Goal: Task Accomplishment & Management: Manage account settings

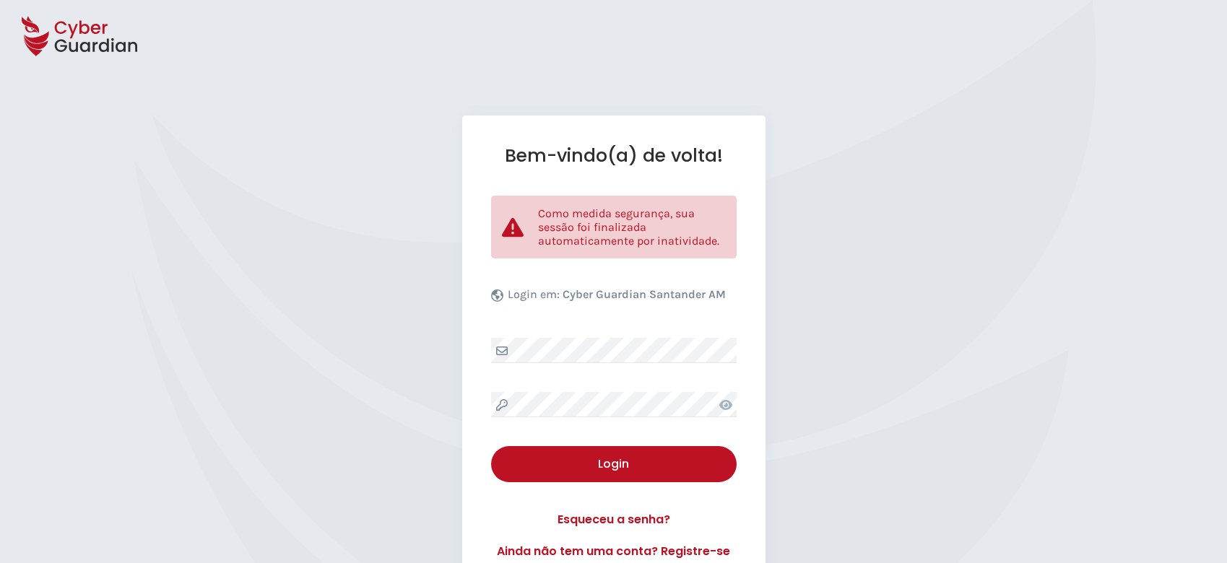
select select "Português (BR)"
click at [632, 332] on div "Bem-vindo(a) de volta! Como medida segurança, sua sessão foi finalizada automat…" at bounding box center [613, 353] width 303 height 474
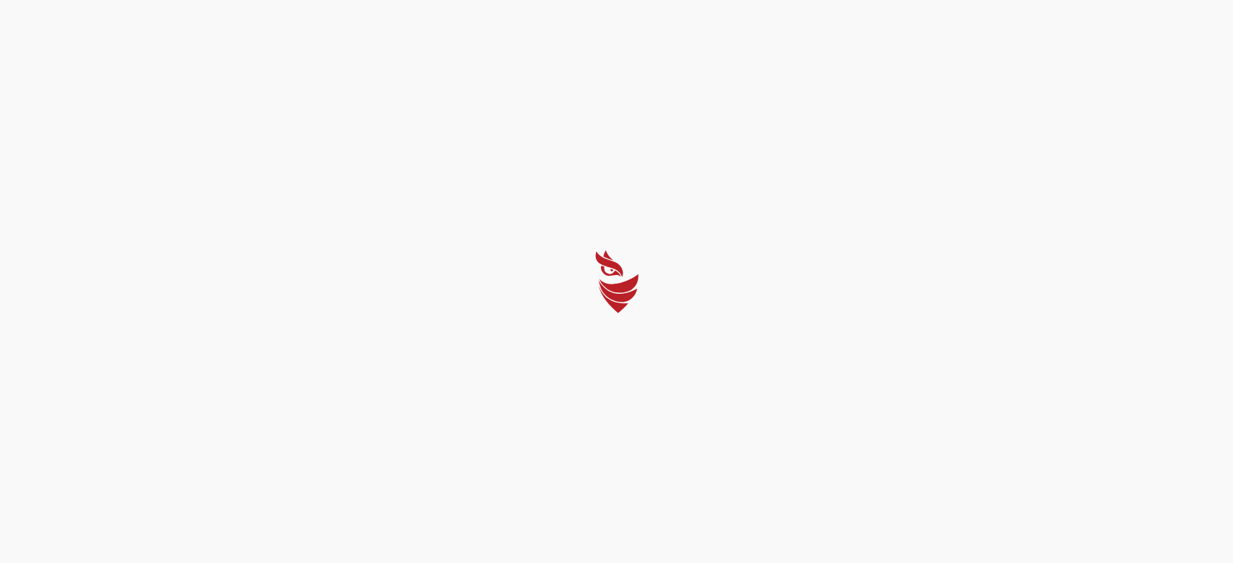
select select "Português (BR)"
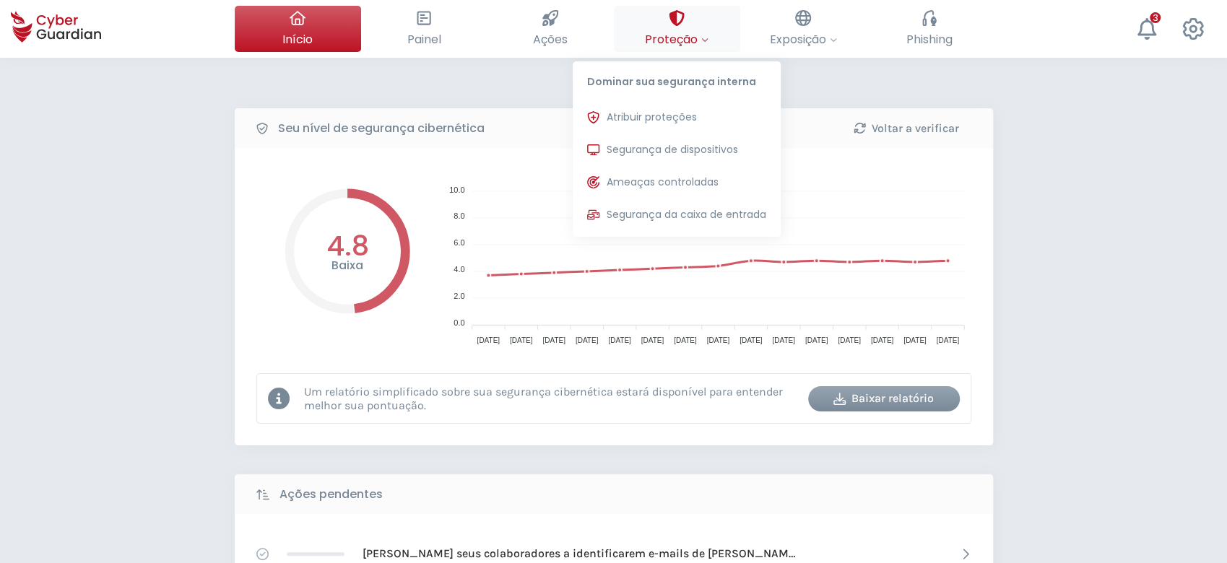
click at [675, 43] on span "Proteção" at bounding box center [677, 39] width 64 height 18
click at [687, 150] on span "Segurança de dispositivos" at bounding box center [672, 149] width 131 height 15
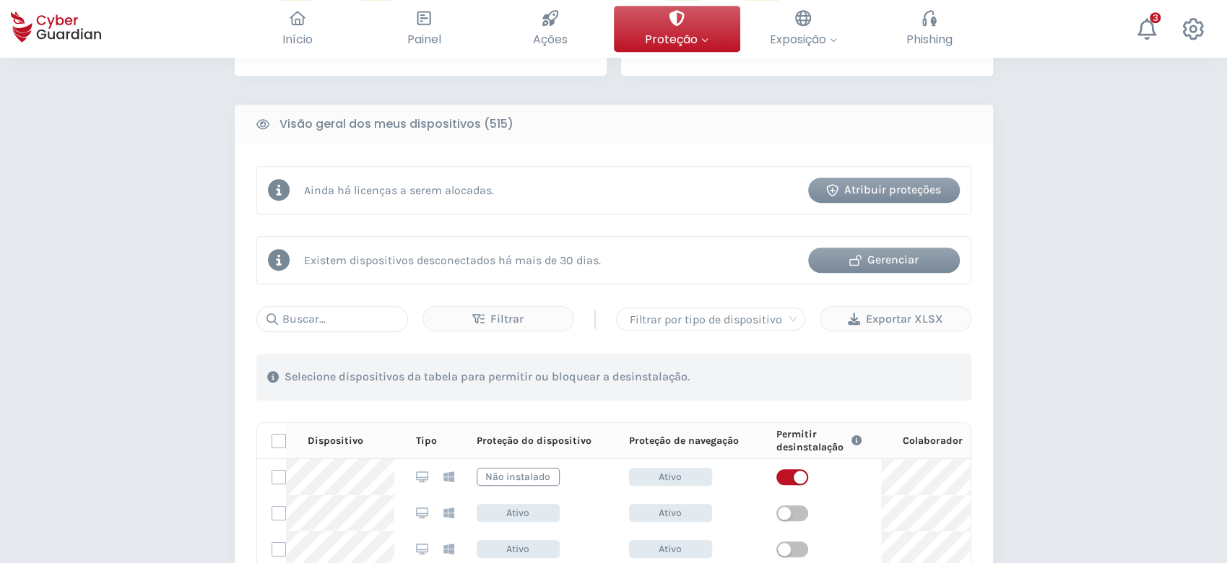
scroll to position [578, 0]
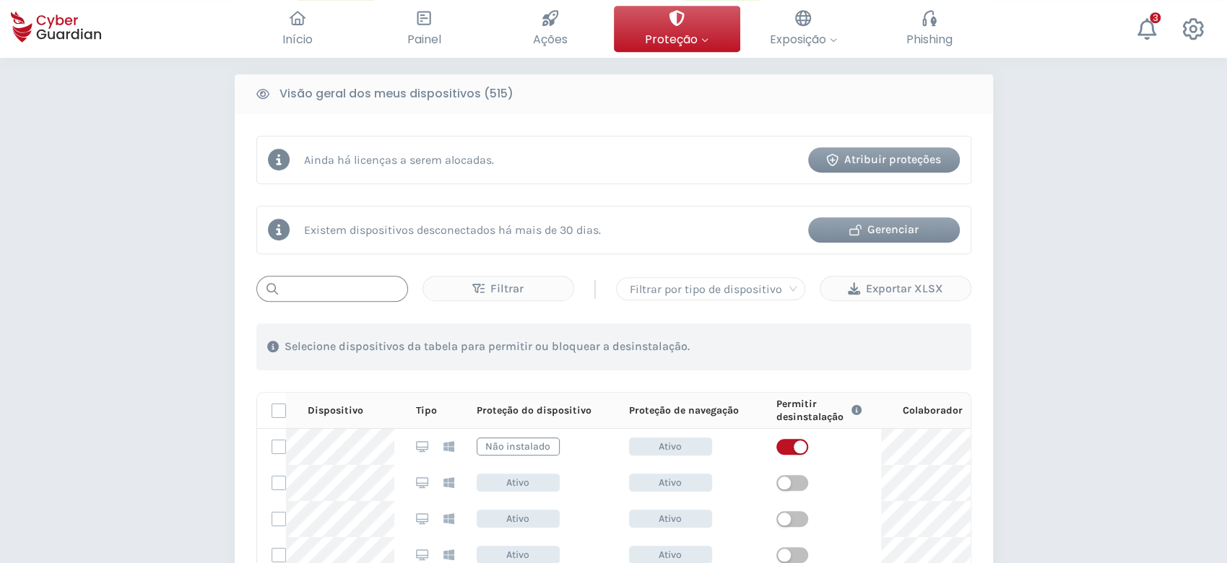
click at [375, 298] on input "text" at bounding box center [332, 289] width 152 height 26
paste input "MNT-BRJ145R7KD"
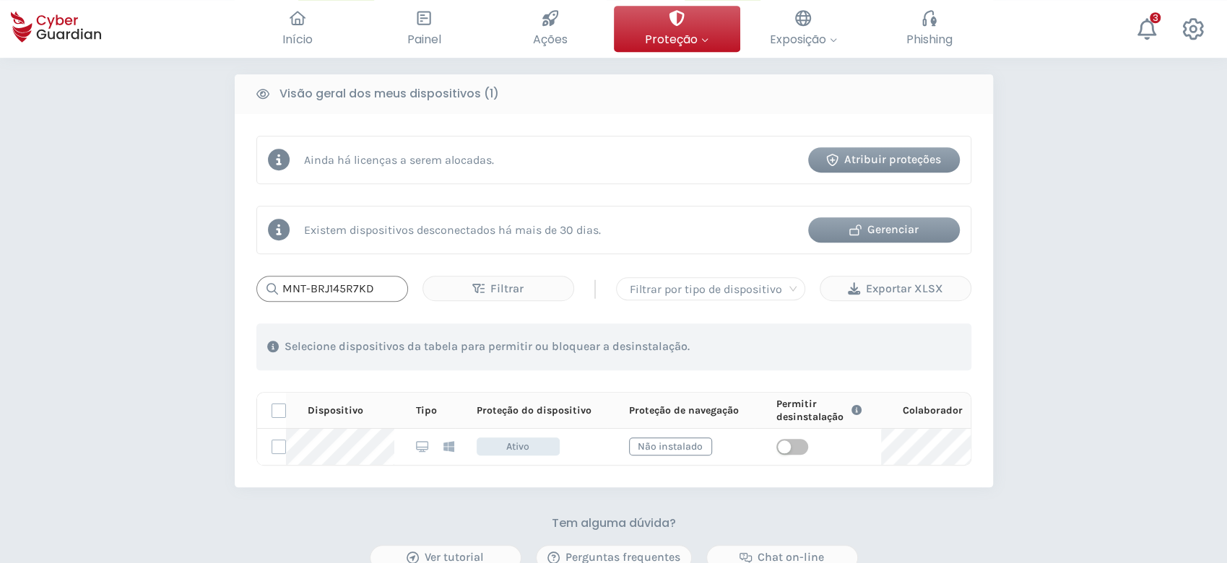
type input "MNT-BRJ145R7KD"
click at [612, 488] on div "Ainda há licenças a serem alocadas. Atribuir proteções Existem dispositivos des…" at bounding box center [614, 300] width 759 height 373
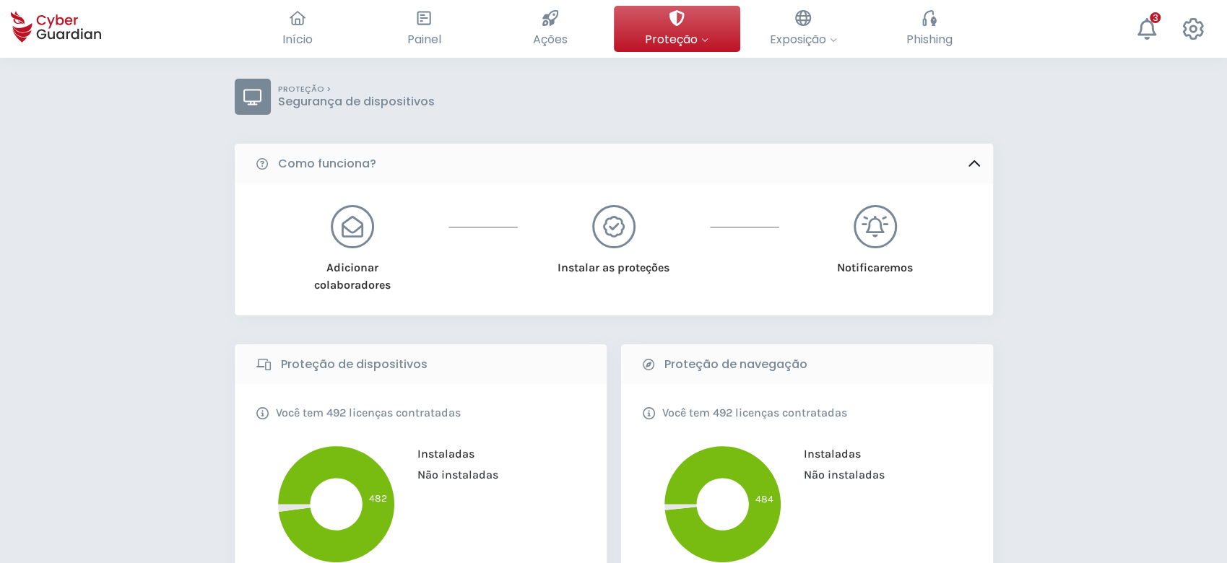
scroll to position [0, 0]
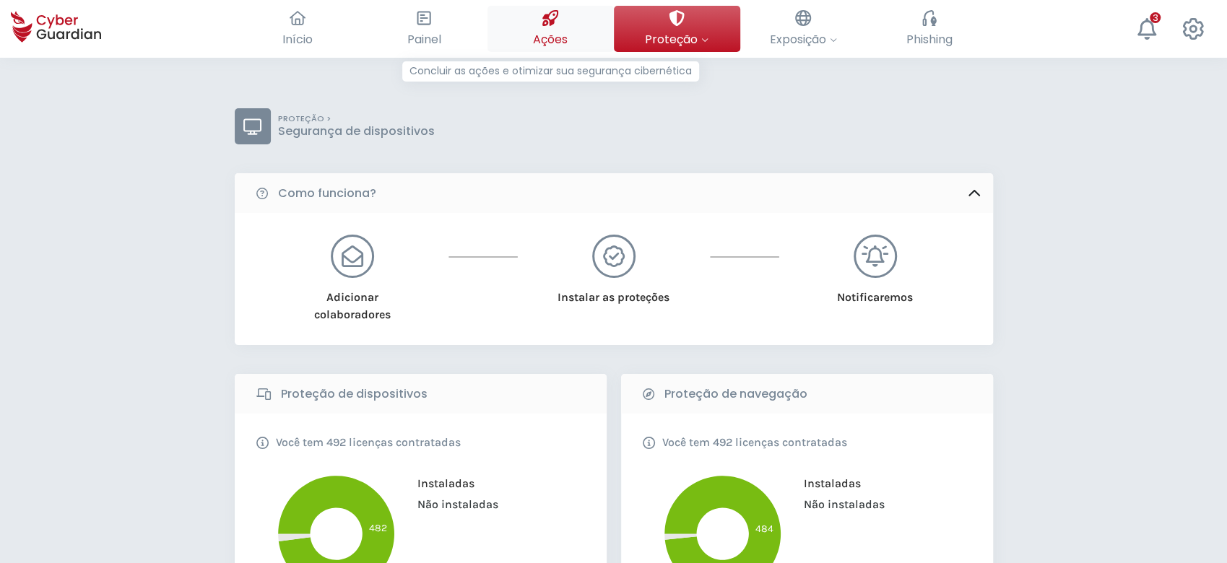
click at [565, 32] on span "Ações" at bounding box center [550, 39] width 35 height 18
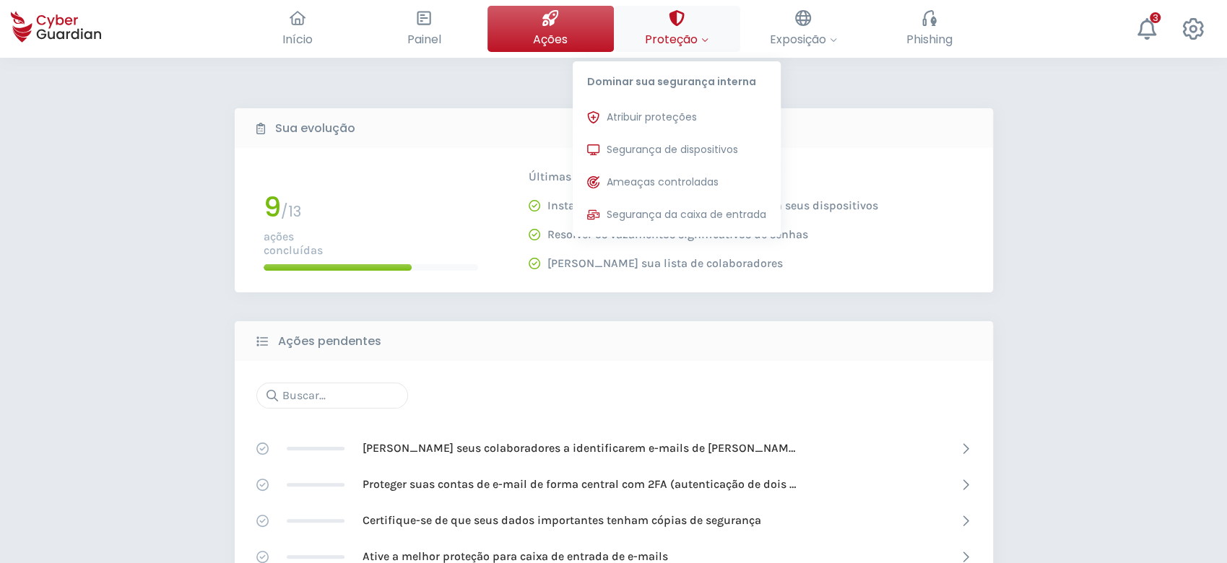
click at [674, 38] on span "Proteção" at bounding box center [677, 39] width 64 height 18
click at [667, 111] on span "Atribuir proteções" at bounding box center [652, 117] width 90 height 15
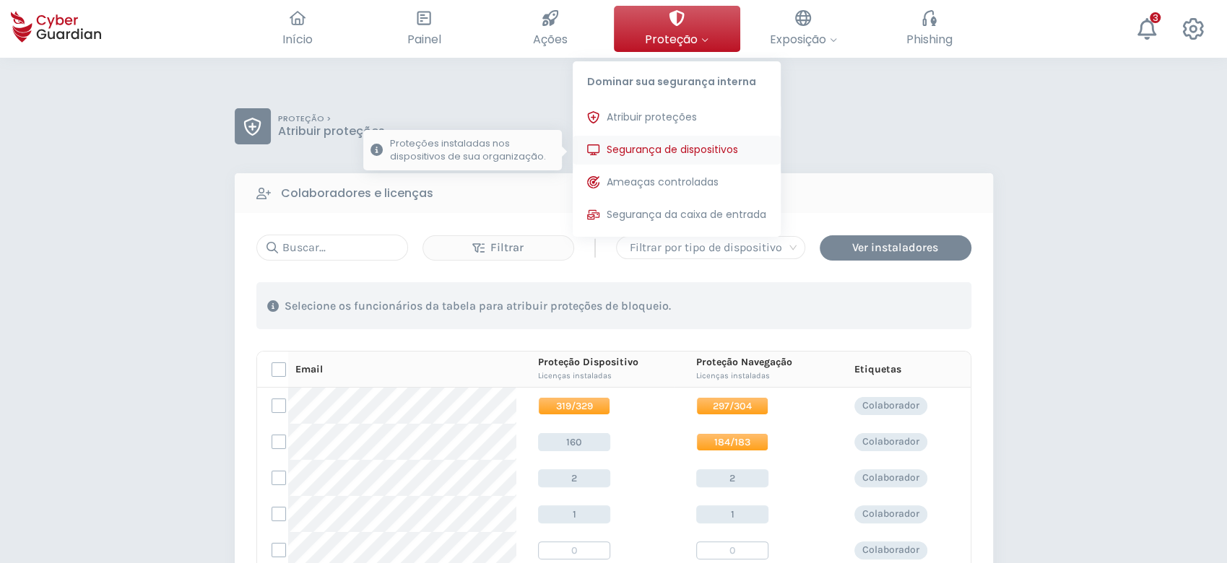
click at [652, 142] on span "Segurança de dispositivos" at bounding box center [672, 149] width 131 height 15
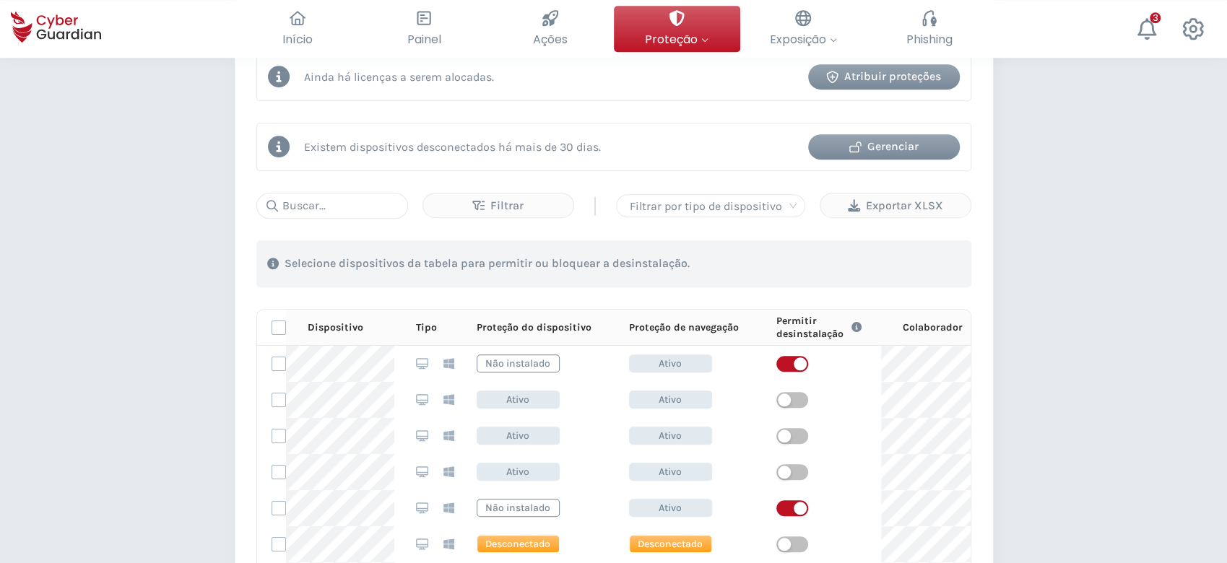
scroll to position [674, 0]
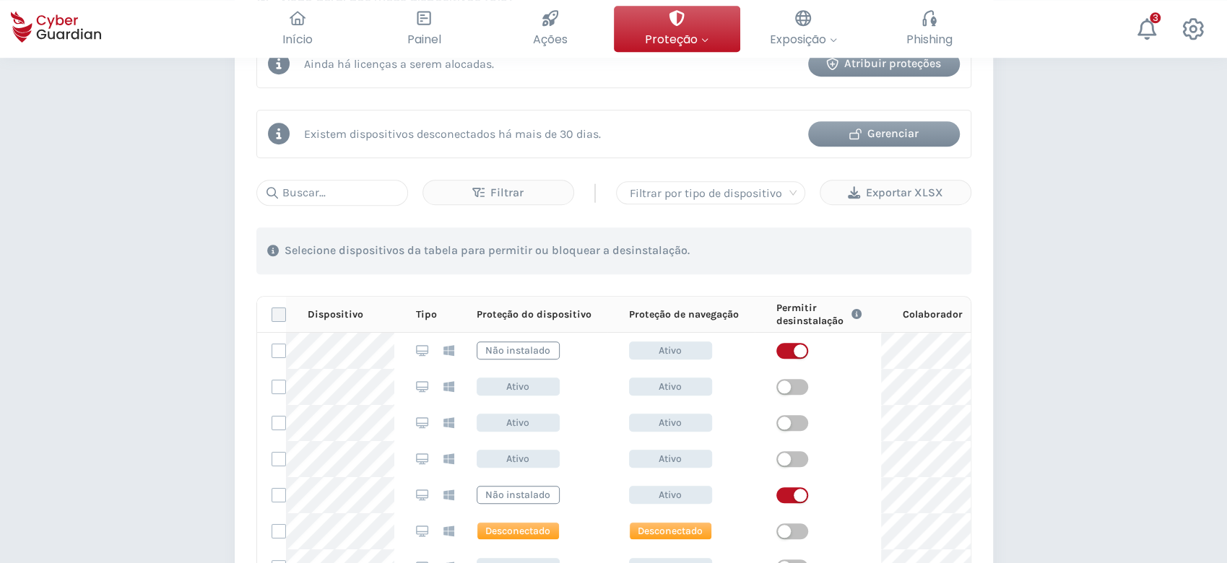
click at [281, 311] on label at bounding box center [279, 315] width 14 height 14
click at [272, 311] on input "checkbox" at bounding box center [272, 314] width 0 height 13
click at [930, 200] on div "Exportar XLSX" at bounding box center [895, 192] width 129 height 17
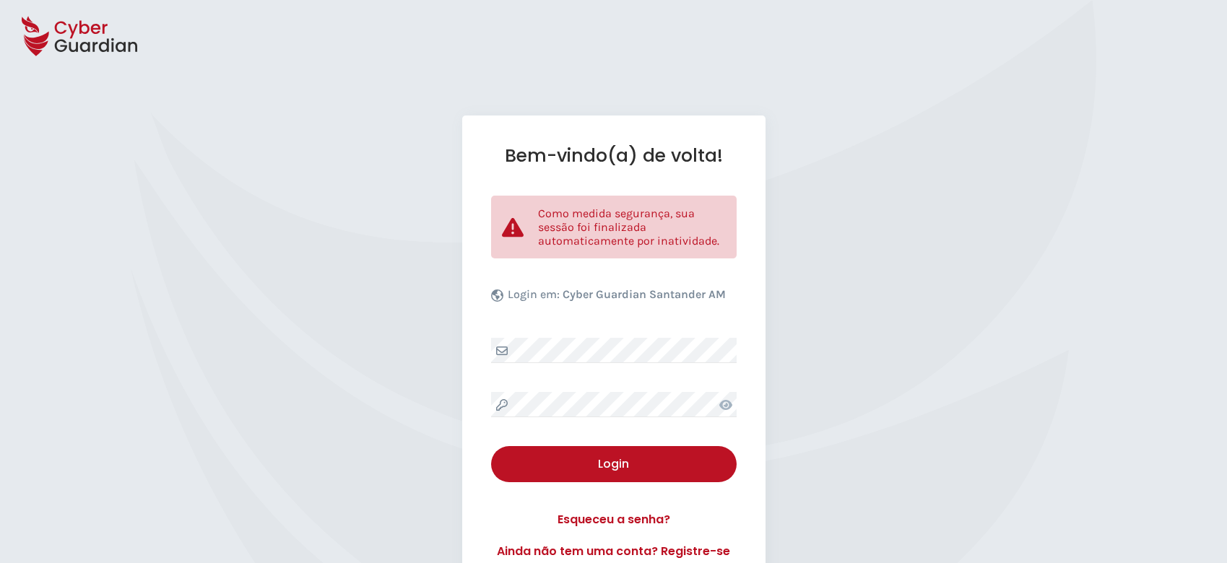
select select "Português (BR)"
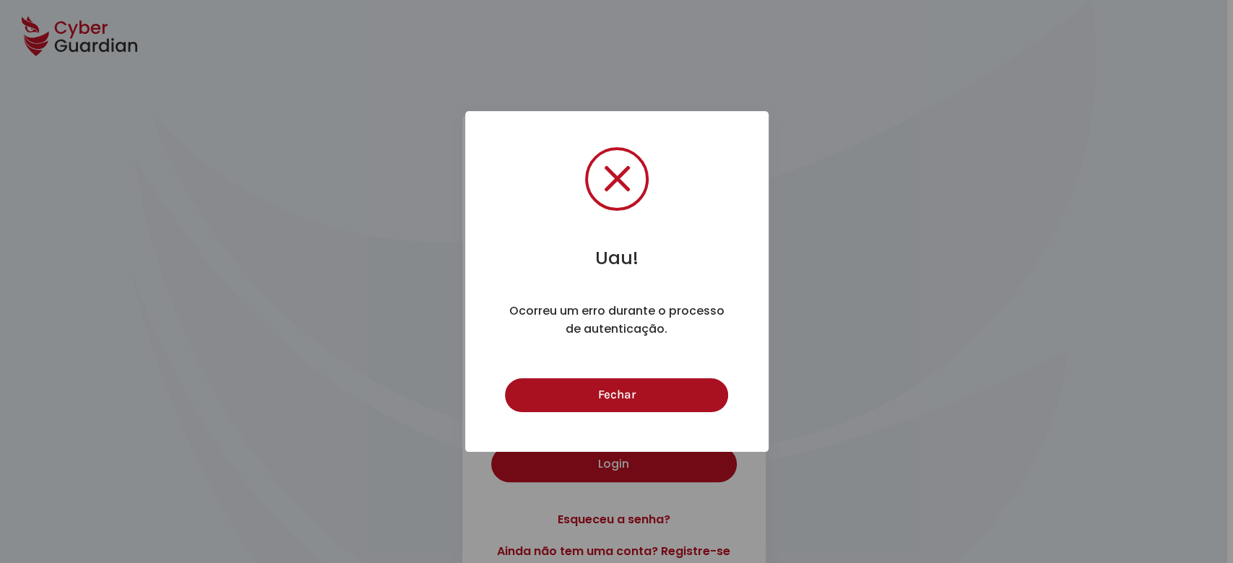
click at [602, 397] on button "Fechar" at bounding box center [616, 396] width 223 height 34
click at [601, 399] on button "Fechar" at bounding box center [616, 396] width 223 height 34
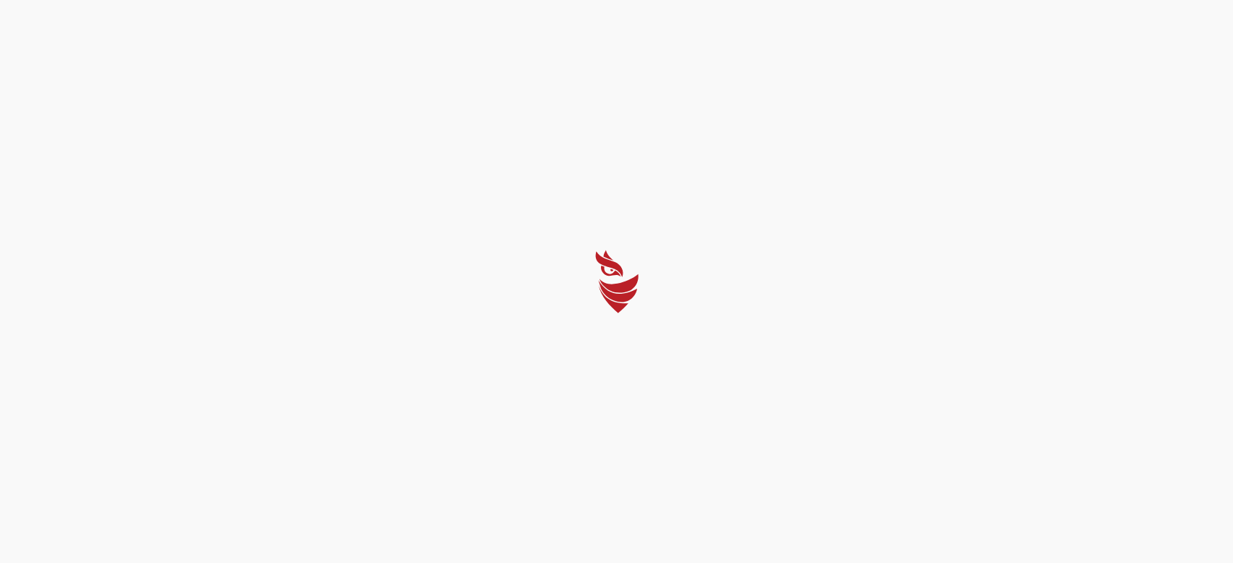
select select "Português (BR)"
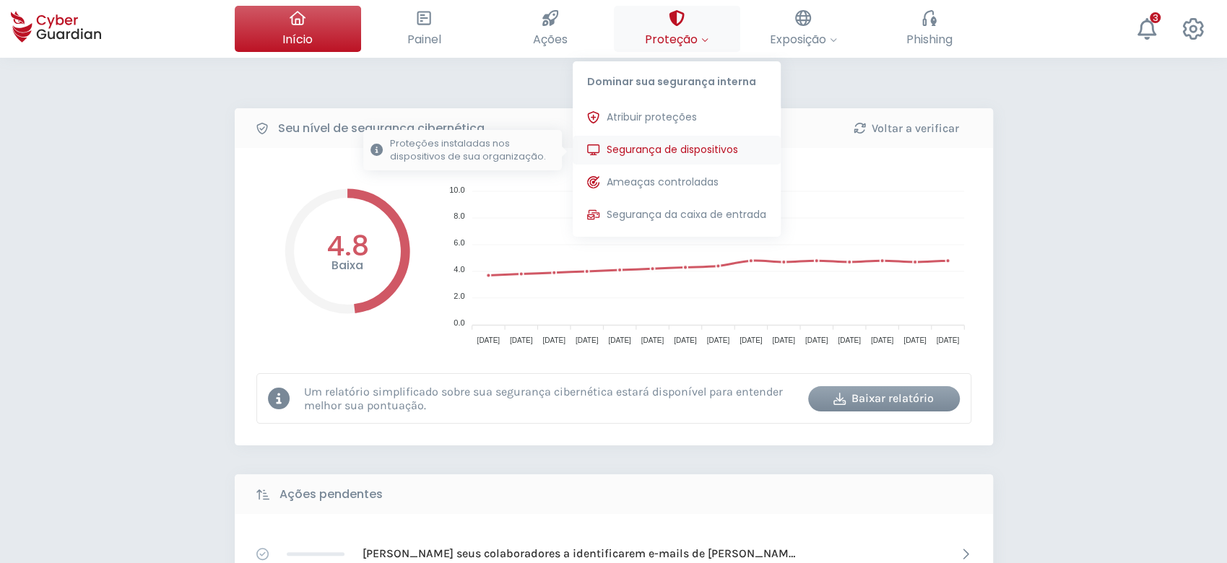
click at [660, 142] on span "Segurança de dispositivos" at bounding box center [672, 149] width 131 height 15
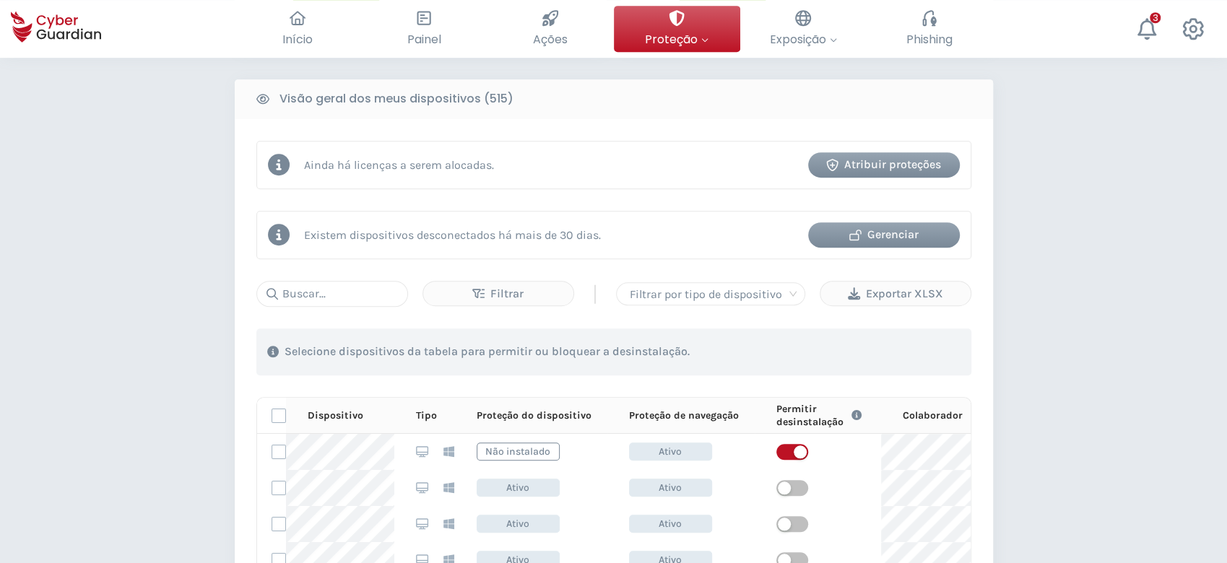
scroll to position [578, 0]
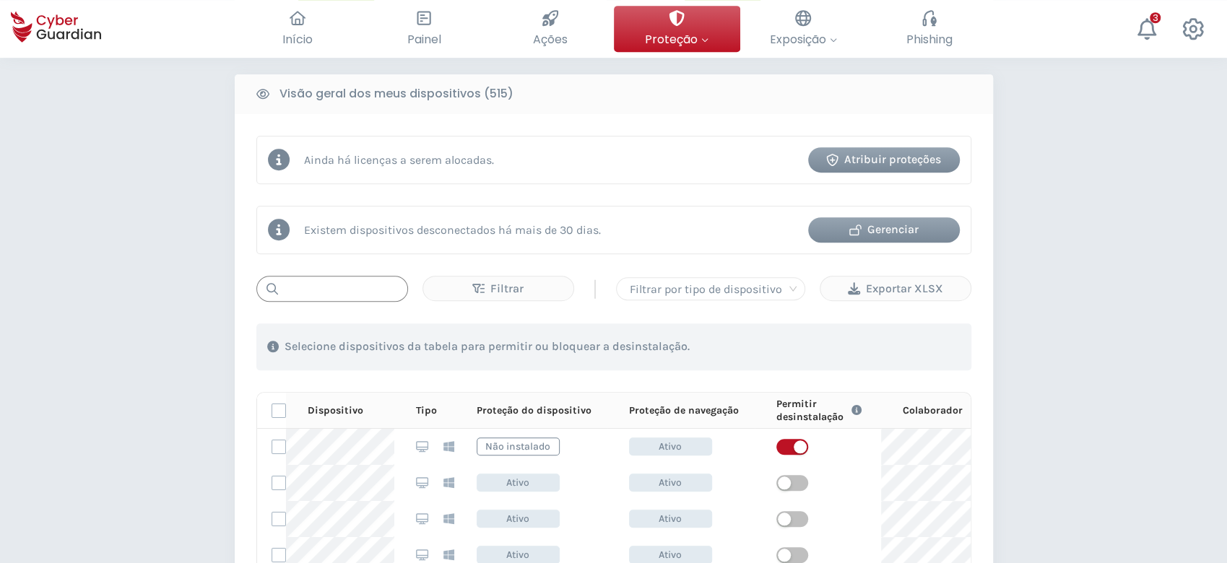
click at [392, 285] on input "text" at bounding box center [332, 289] width 152 height 26
paste input "MNT-BRJ143QVQ2"
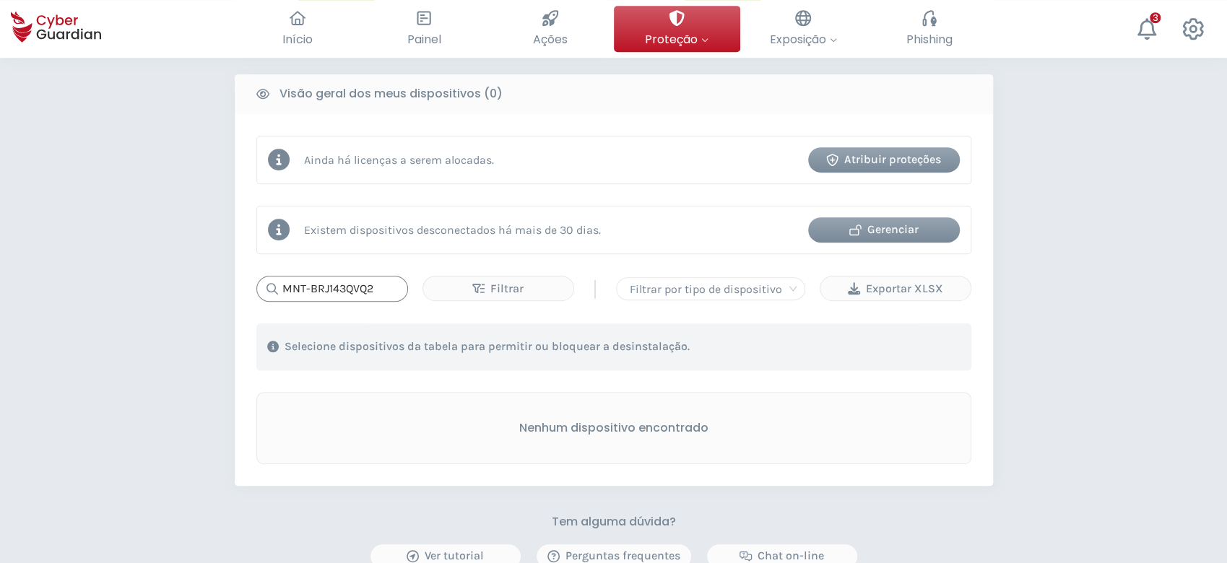
click at [281, 291] on input "MNT-BRJ143QVQ2" at bounding box center [332, 289] width 152 height 26
click at [387, 284] on input "MNT-BRJ143QVQ2" at bounding box center [332, 289] width 152 height 26
paste input "223YYM0"
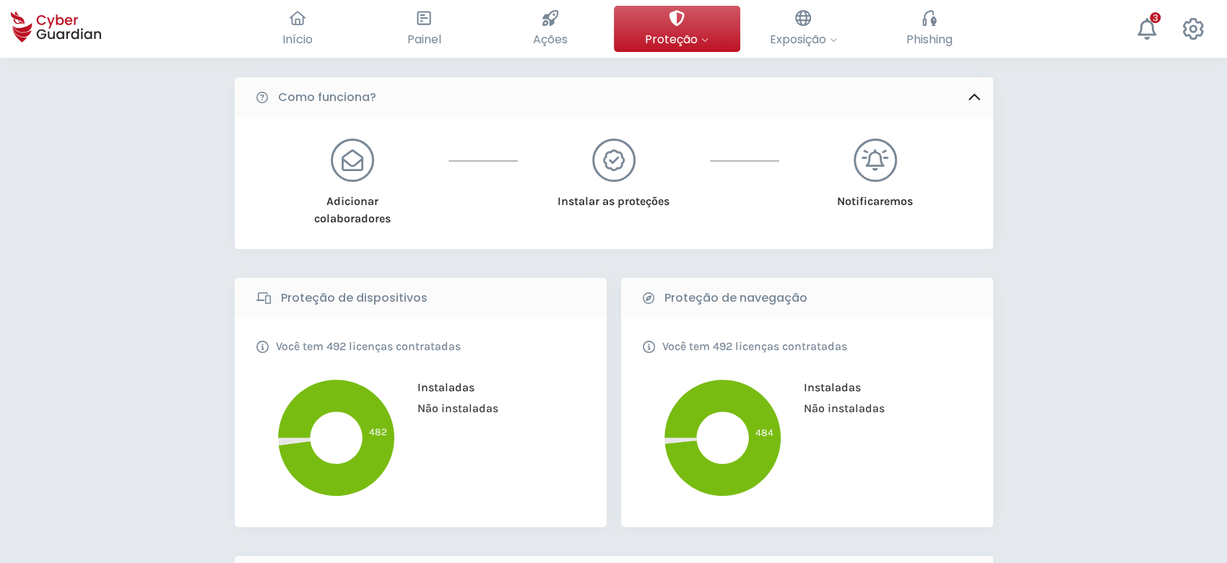
scroll to position [192, 0]
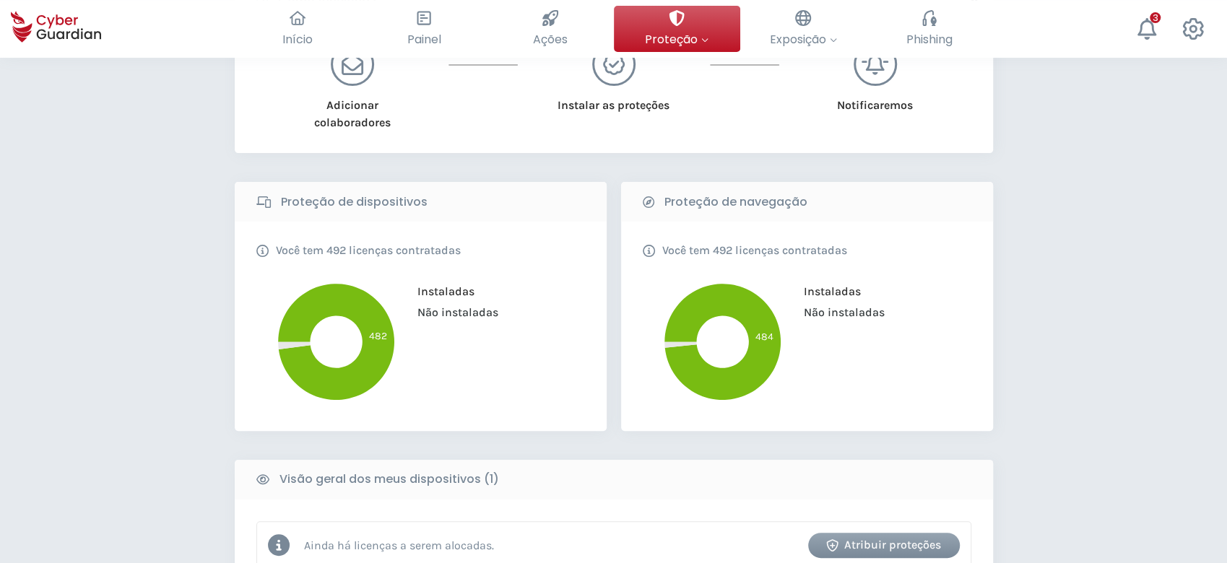
type input "MNT-BRJ223YYM0"
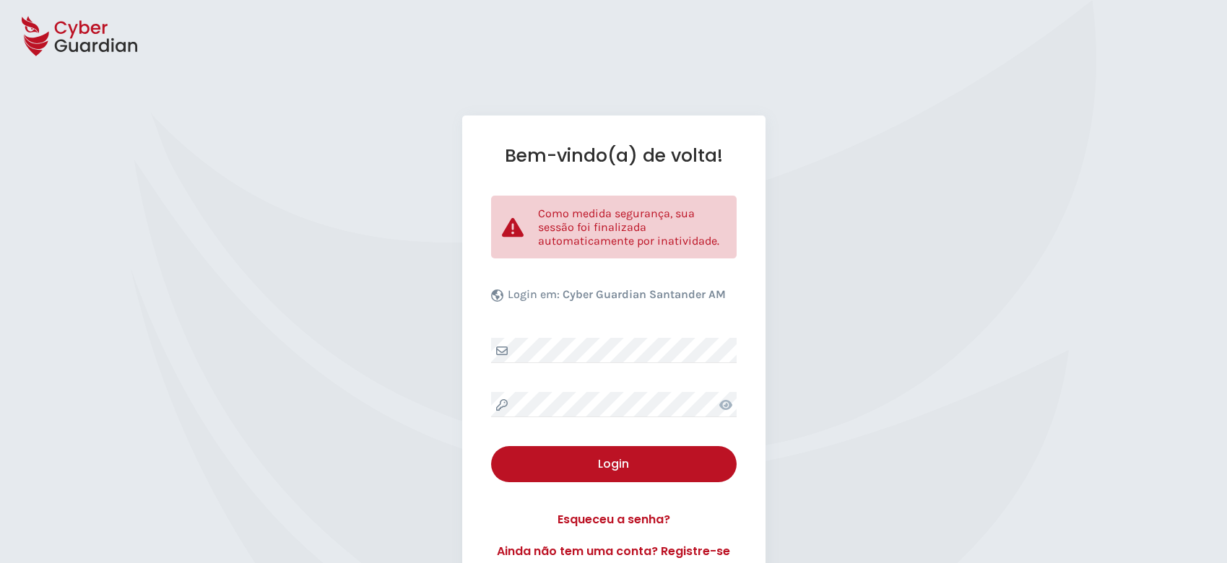
select select "Português (BR)"
